Goal: Information Seeking & Learning: Understand process/instructions

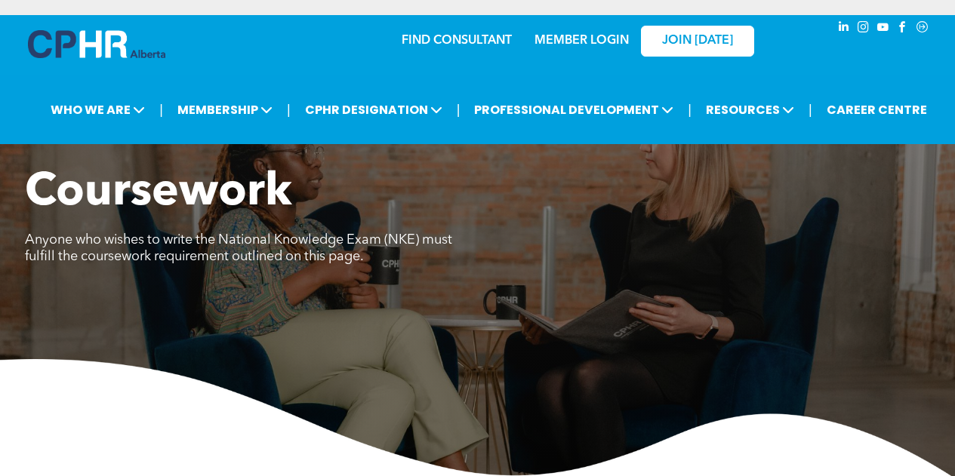
scroll to position [1887, 0]
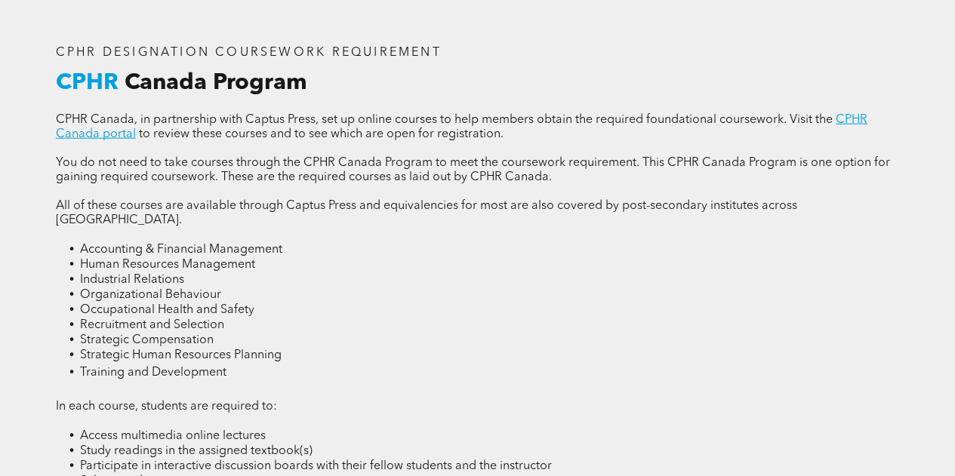
click at [565, 142] on p "CPHR Canada, in partnership with Captus Press, set up online courses to help me…" at bounding box center [477, 127] width 843 height 29
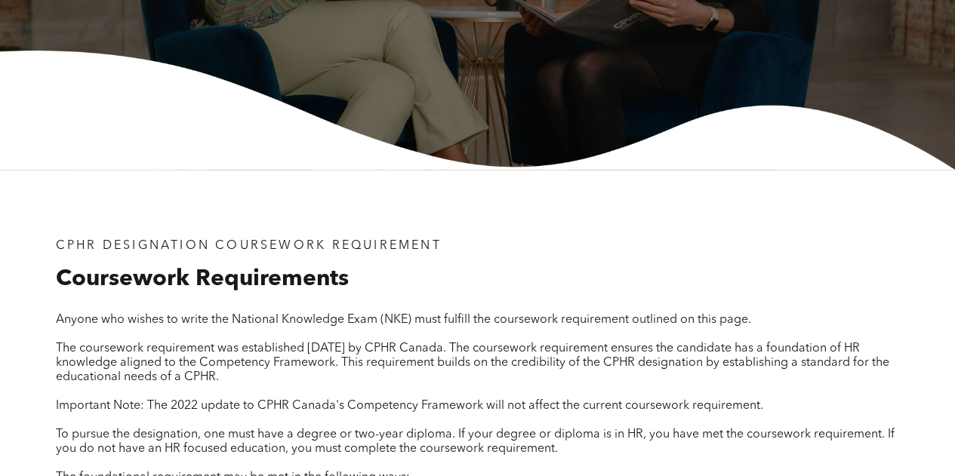
scroll to position [0, 0]
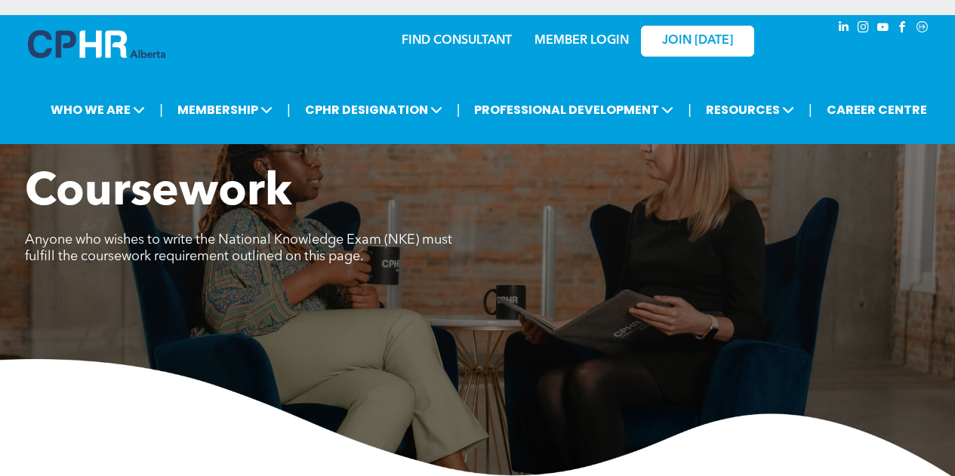
scroll to position [1990, 0]
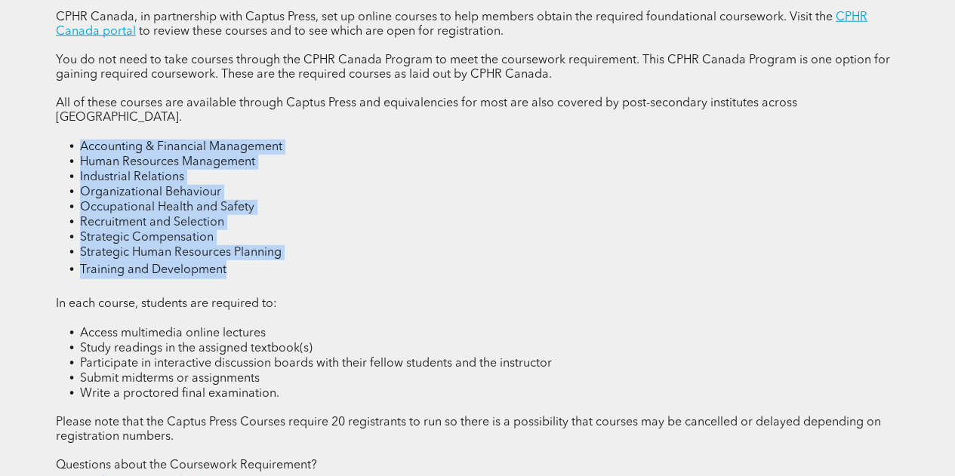
click at [481, 271] on li "Training and Development" at bounding box center [489, 270] width 819 height 19
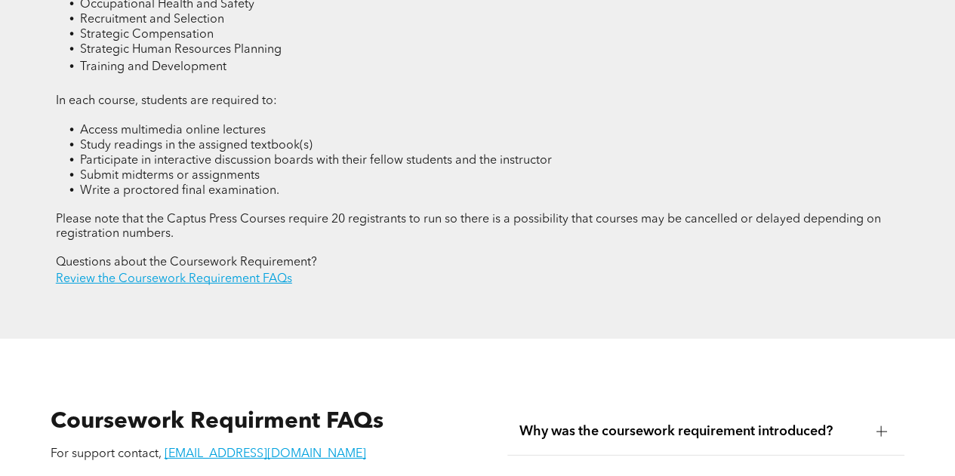
scroll to position [2194, 0]
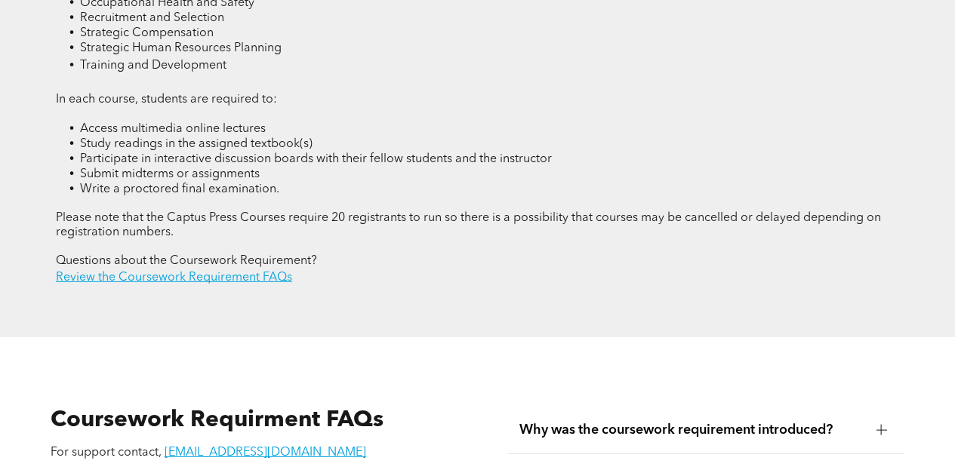
click at [248, 279] on p "Review the Coursework Requirement FAQs" at bounding box center [477, 278] width 843 height 18
click at [229, 276] on link "Review the Coursework Requirement FAQs" at bounding box center [174, 278] width 236 height 12
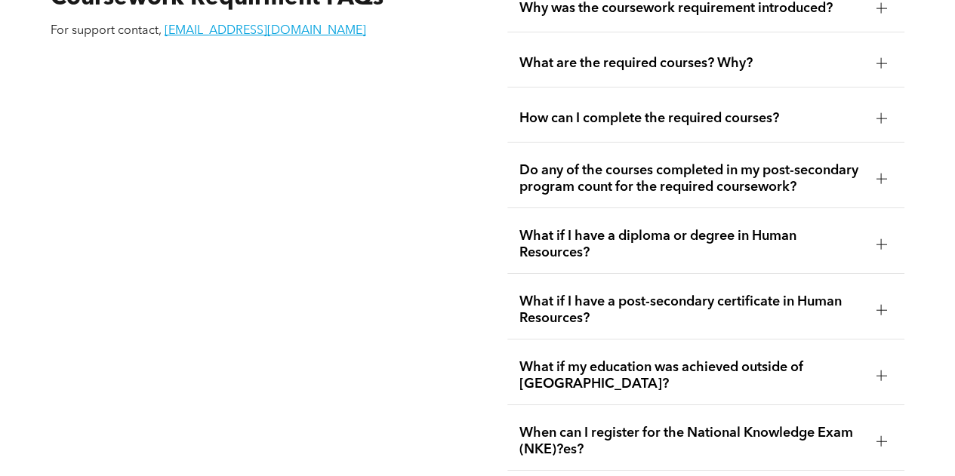
scroll to position [2688, 0]
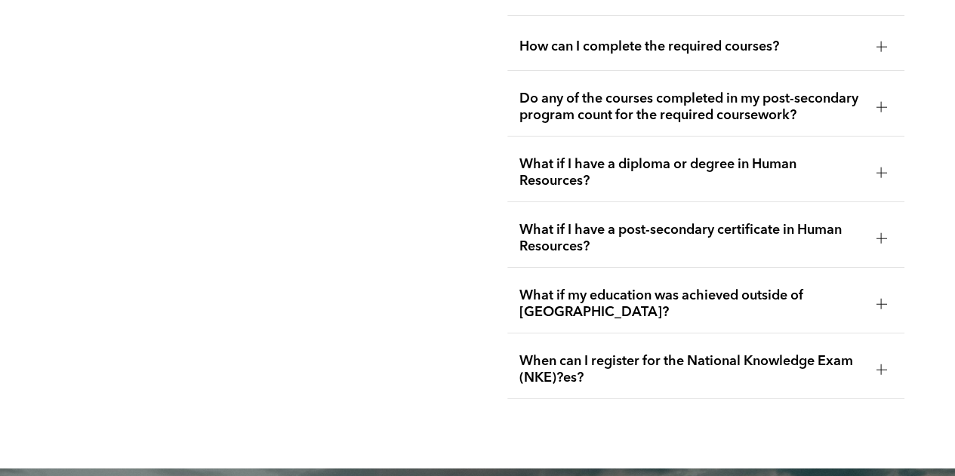
click at [728, 233] on span "What if I have a post-secondary certificate in Human Resources?" at bounding box center [692, 238] width 345 height 33
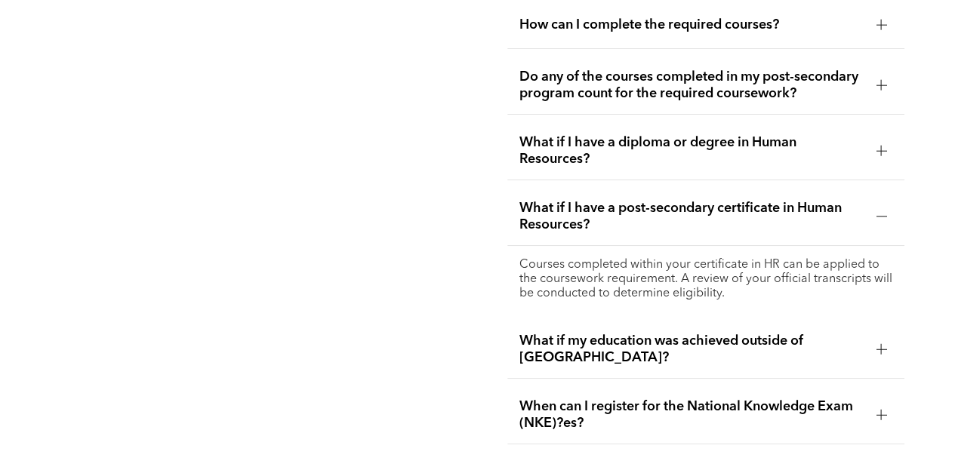
scroll to position [2711, 0]
click at [761, 386] on div "When can I register for the National Knowledge Exam (NKE)?es?" at bounding box center [706, 415] width 398 height 58
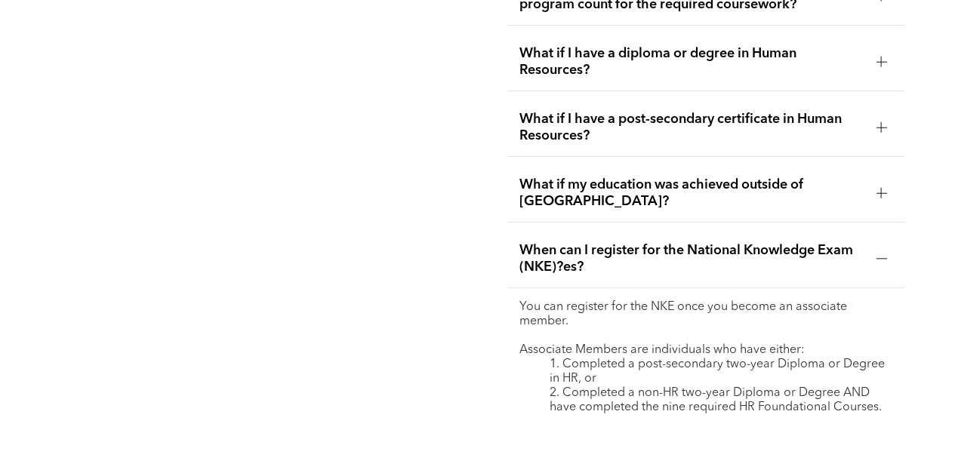
scroll to position [2800, 0]
click at [732, 256] on span "When can I register for the National Knowledge Exam (NKE)?es?" at bounding box center [692, 258] width 345 height 33
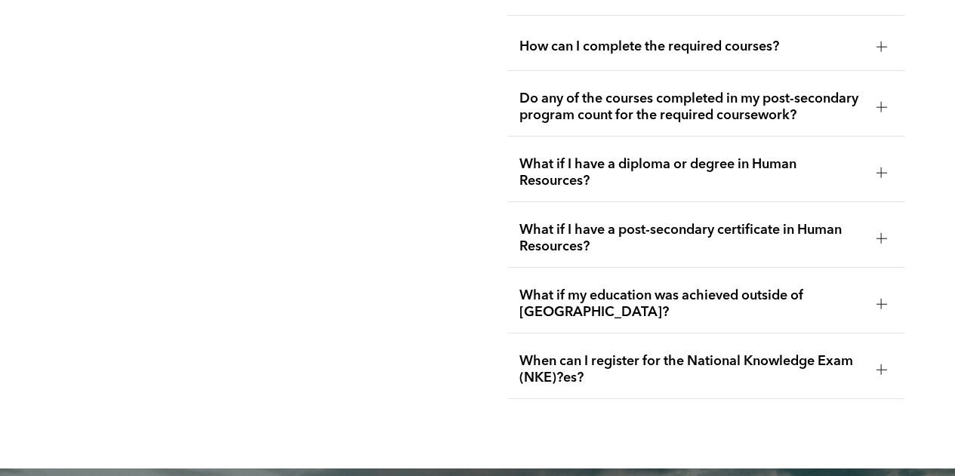
scroll to position [2643, 0]
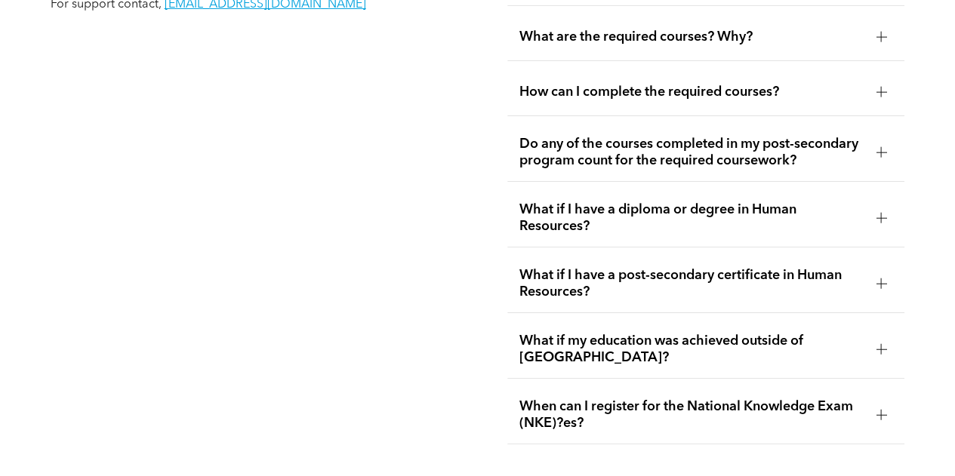
click at [738, 333] on span "What if my education was achieved outside of [GEOGRAPHIC_DATA]?" at bounding box center [692, 349] width 345 height 33
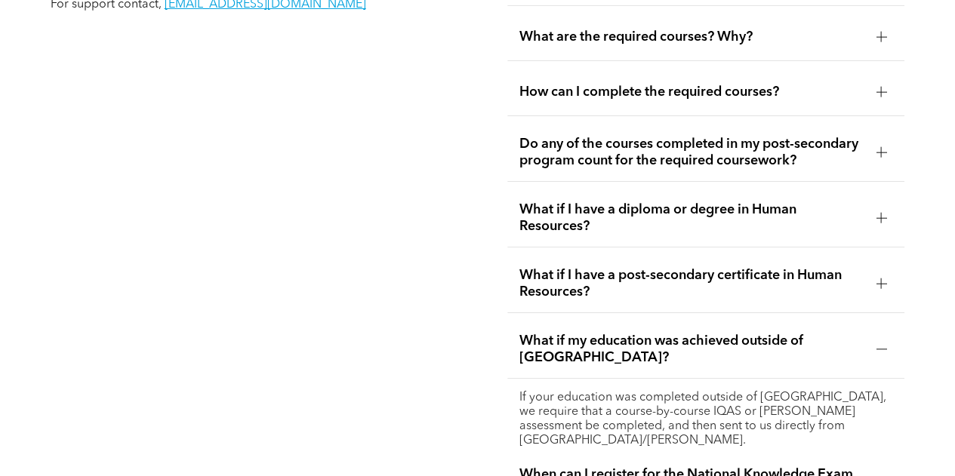
click at [738, 333] on span "What if my education was achieved outside of [GEOGRAPHIC_DATA]?" at bounding box center [692, 349] width 345 height 33
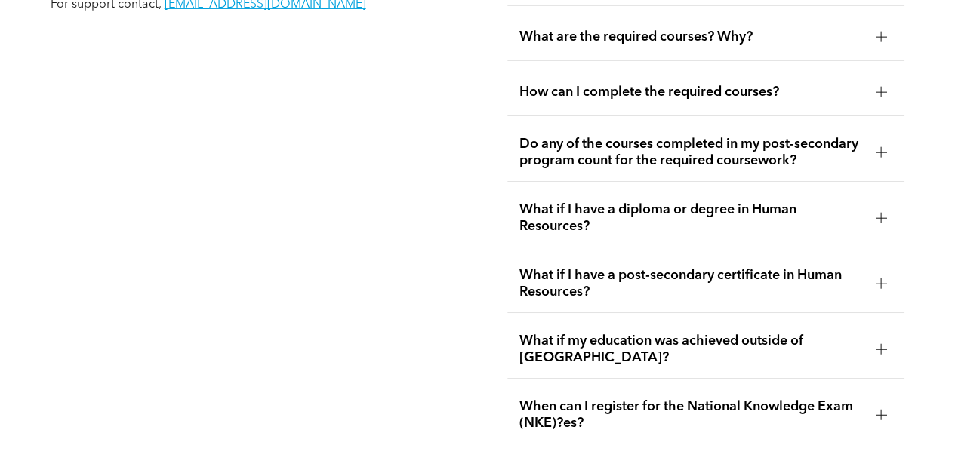
click at [726, 271] on span "What if I have a post-secondary certificate in Human Resources?" at bounding box center [692, 283] width 345 height 33
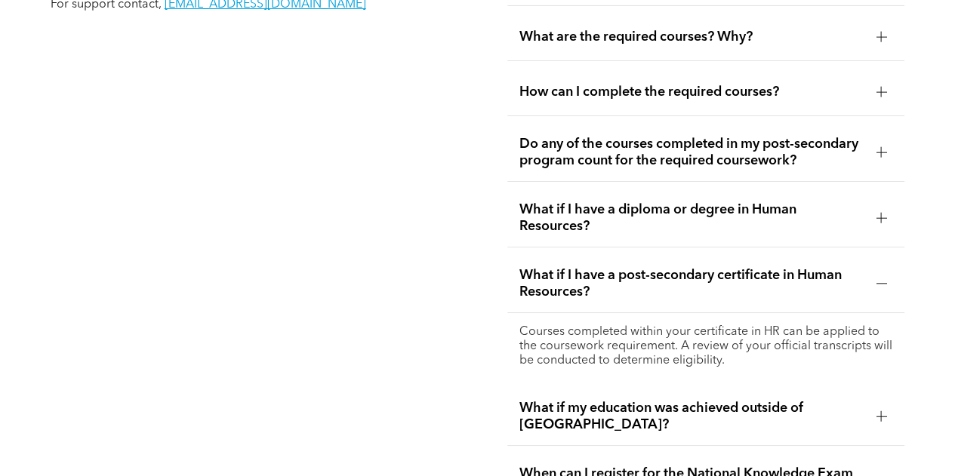
click at [723, 313] on div "Courses completed within your certificate in HR can be applied to the coursewor…" at bounding box center [706, 346] width 398 height 67
click at [726, 267] on span "What if I have a post-secondary certificate in Human Resources?" at bounding box center [692, 283] width 345 height 33
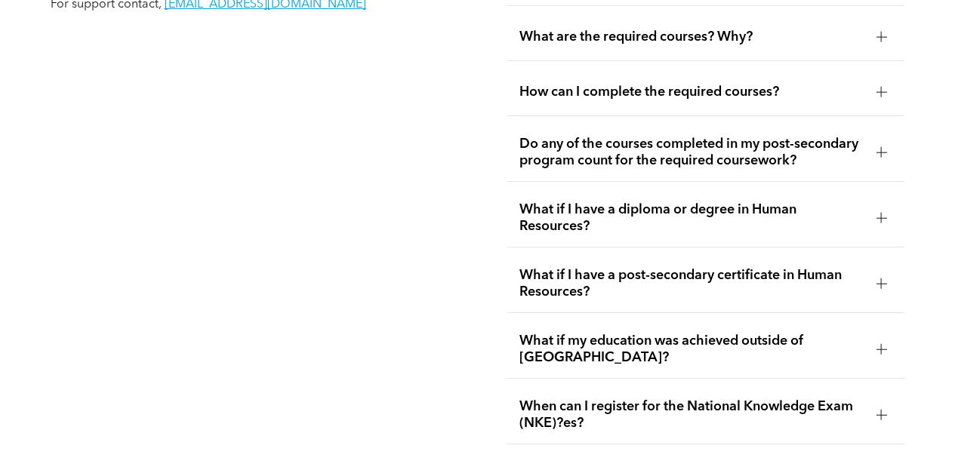
click at [722, 221] on span "What if I have a diploma or degree in Human Resources?" at bounding box center [692, 218] width 345 height 33
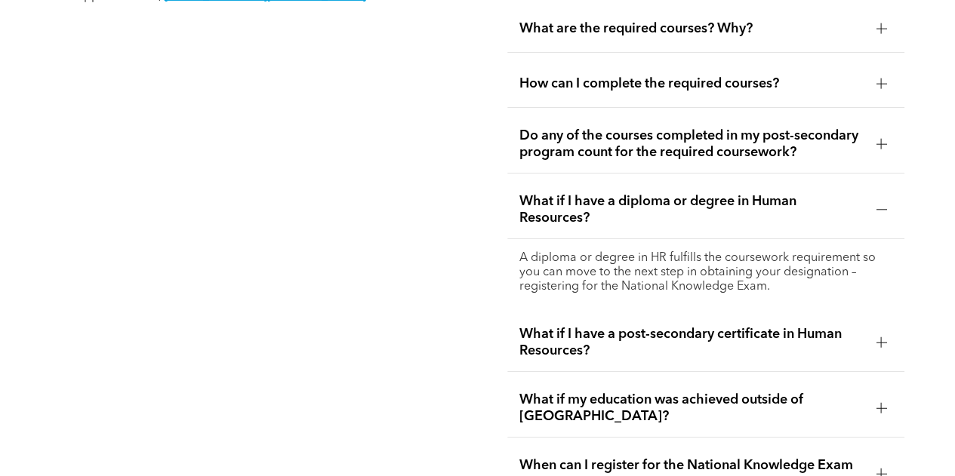
scroll to position [2652, 0]
click at [746, 208] on span "What if I have a diploma or degree in Human Resources?" at bounding box center [692, 209] width 345 height 33
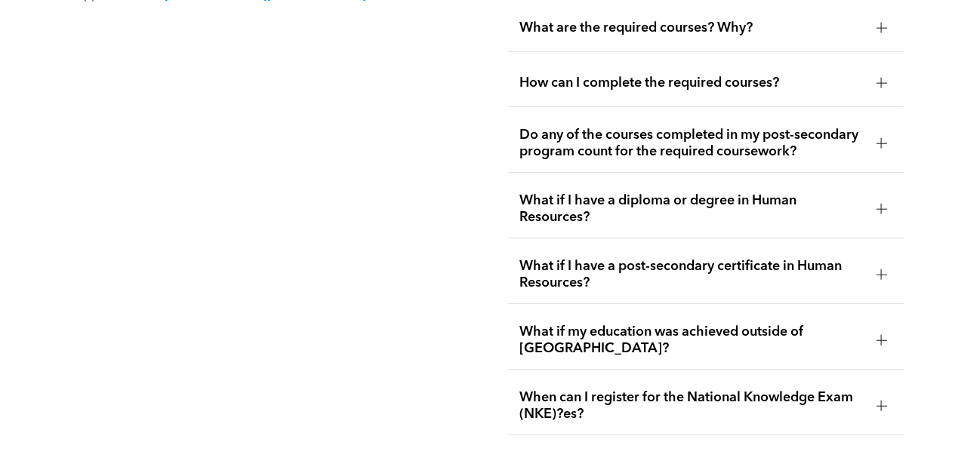
click at [773, 127] on span "Do any of the courses completed in my post-secondary program count for the requ…" at bounding box center [692, 143] width 345 height 33
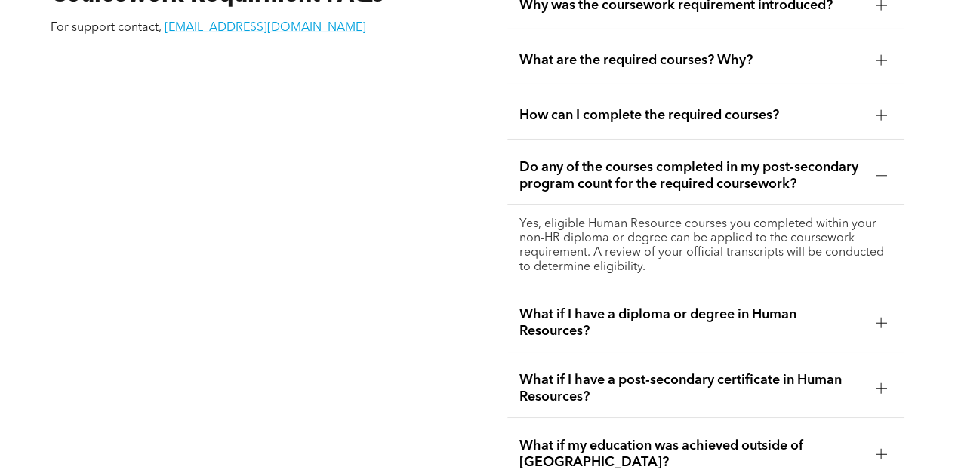
scroll to position [2619, 0]
click at [762, 165] on span "Do any of the courses completed in my post-secondary program count for the requ…" at bounding box center [692, 176] width 345 height 33
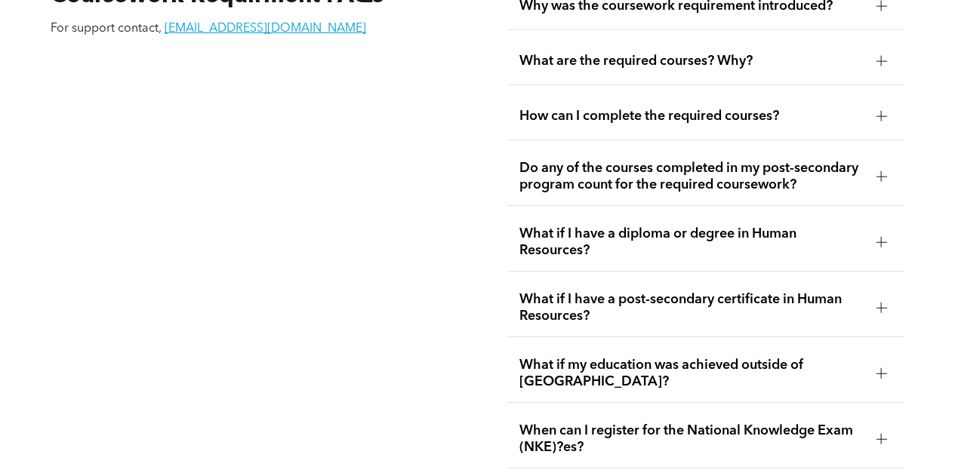
click at [784, 108] on span "How can I complete the required courses?" at bounding box center [692, 116] width 345 height 17
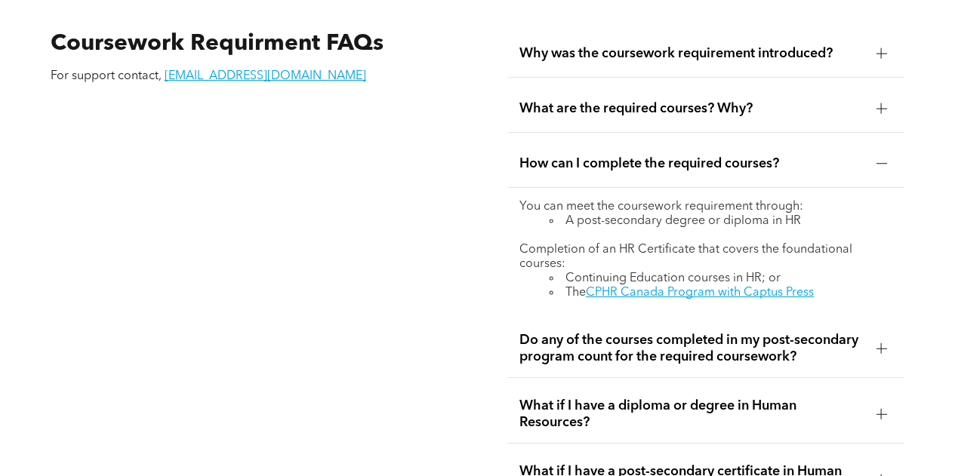
scroll to position [2570, 0]
click at [783, 156] on span "How can I complete the required courses?" at bounding box center [692, 164] width 345 height 17
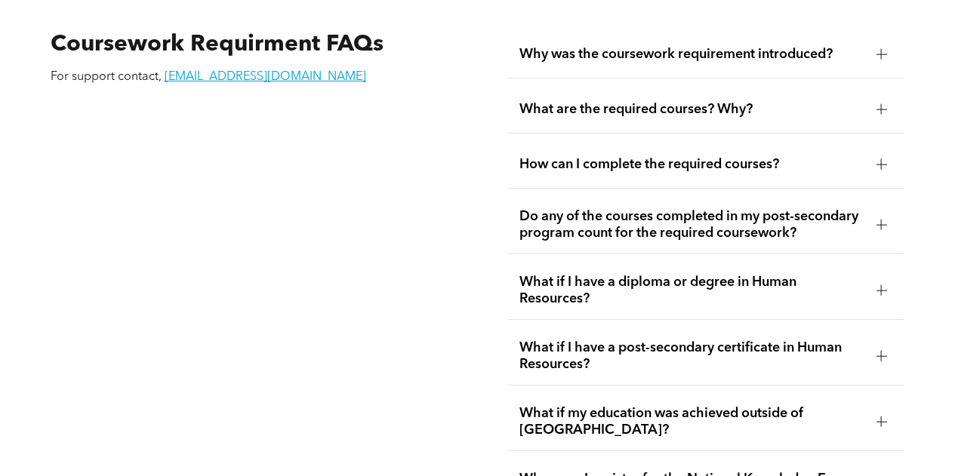
click at [780, 105] on span "What are the required courses? Why?" at bounding box center [692, 109] width 345 height 17
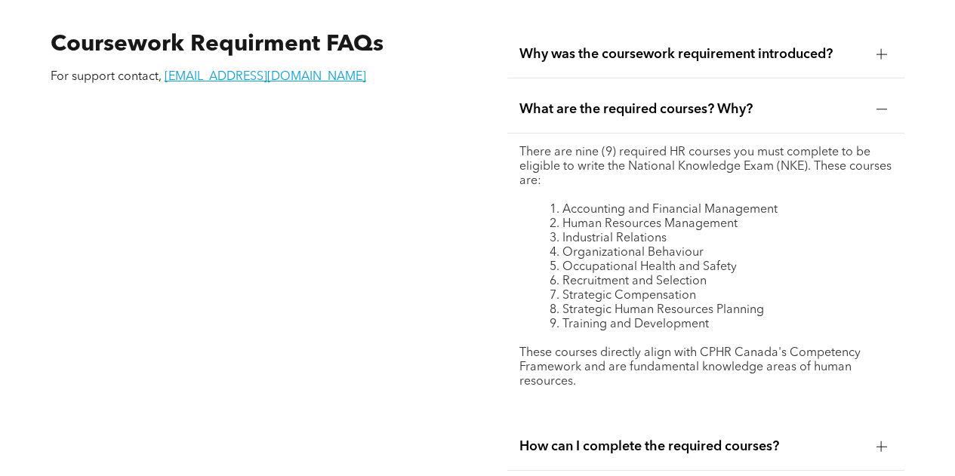
click at [780, 105] on span "What are the required courses? Why?" at bounding box center [692, 109] width 345 height 17
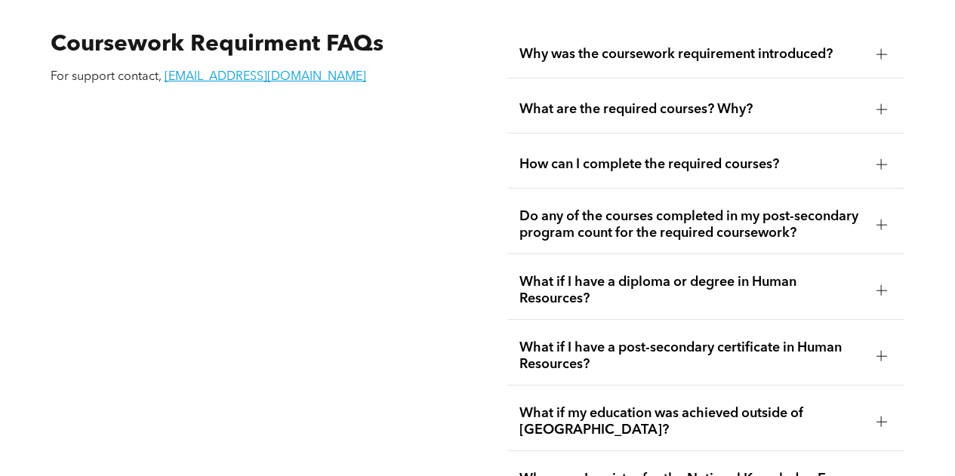
click at [780, 105] on span "What are the required courses? Why?" at bounding box center [692, 109] width 345 height 17
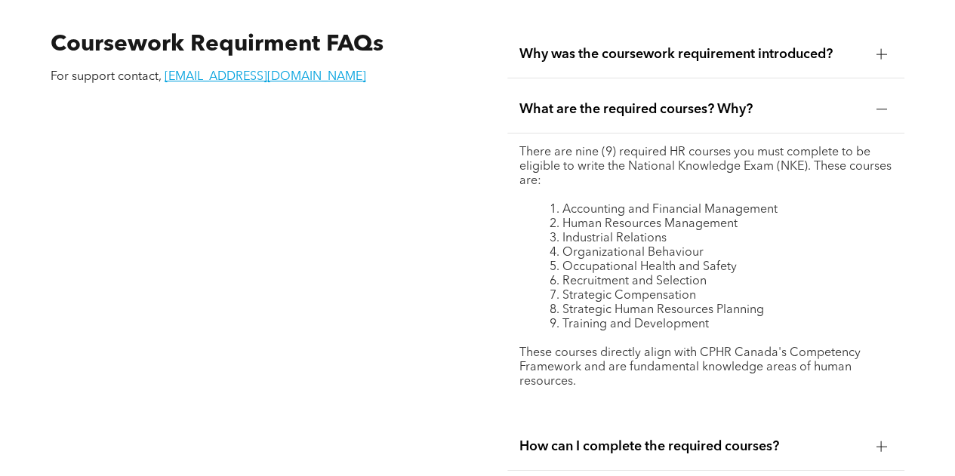
click at [779, 105] on span "What are the required courses? Why?" at bounding box center [692, 109] width 345 height 17
